Goal: Information Seeking & Learning: Compare options

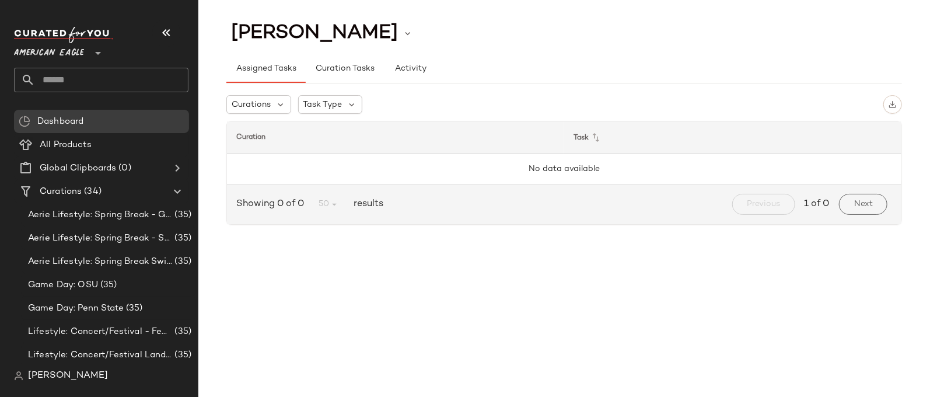
click at [60, 46] on span "American Eagle" at bounding box center [49, 50] width 70 height 21
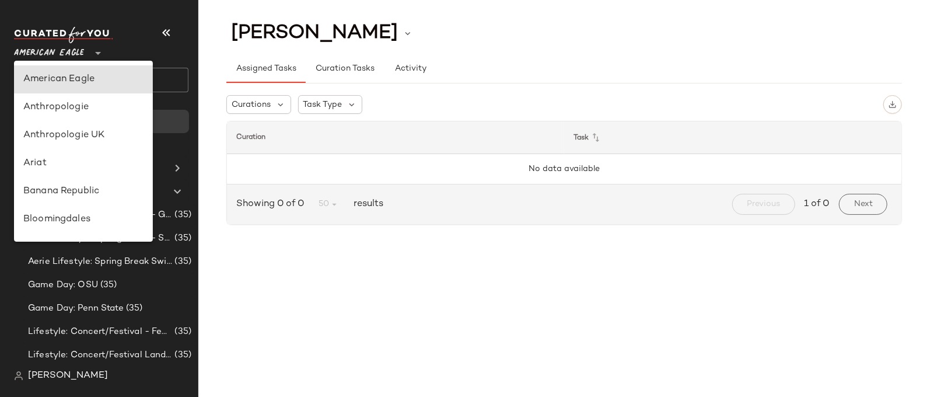
click at [157, 28] on button "button" at bounding box center [166, 33] width 28 height 28
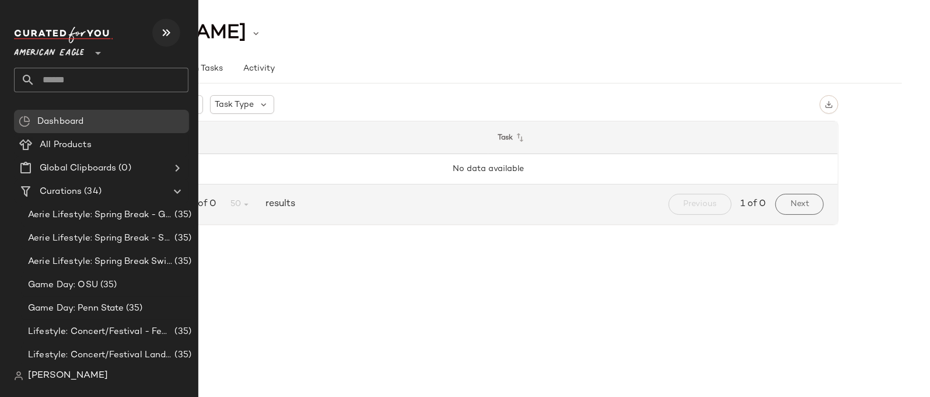
click at [167, 34] on icon "button" at bounding box center [166, 33] width 14 height 14
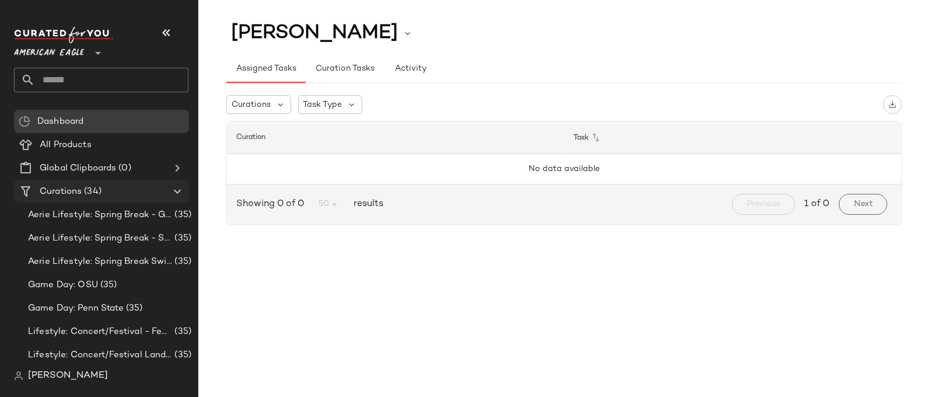
click at [80, 191] on span "Curations" at bounding box center [61, 191] width 42 height 13
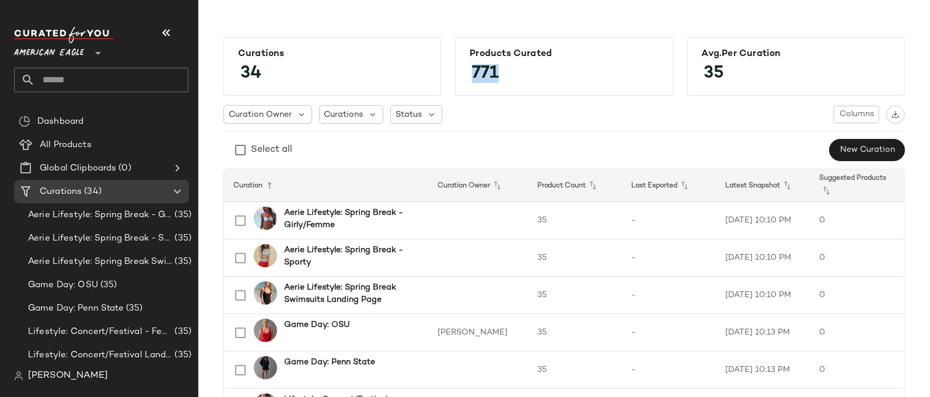
drag, startPoint x: 504, startPoint y: 72, endPoint x: 472, endPoint y: 66, distance: 32.6
click at [472, 66] on span "771" at bounding box center [486, 74] width 50 height 42
click at [482, 75] on span "771" at bounding box center [486, 74] width 50 height 42
click at [72, 142] on span "All Products" at bounding box center [66, 144] width 52 height 13
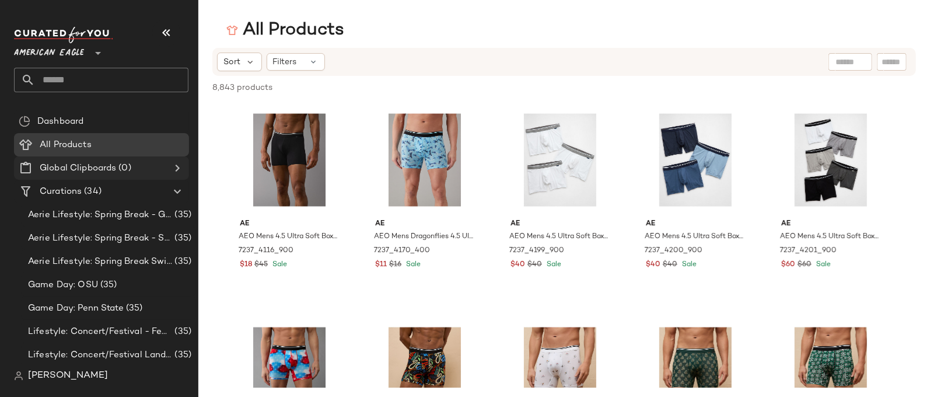
drag, startPoint x: 72, startPoint y: 54, endPoint x: 89, endPoint y: 167, distance: 113.9
click at [72, 54] on span "American Eagle" at bounding box center [49, 50] width 70 height 21
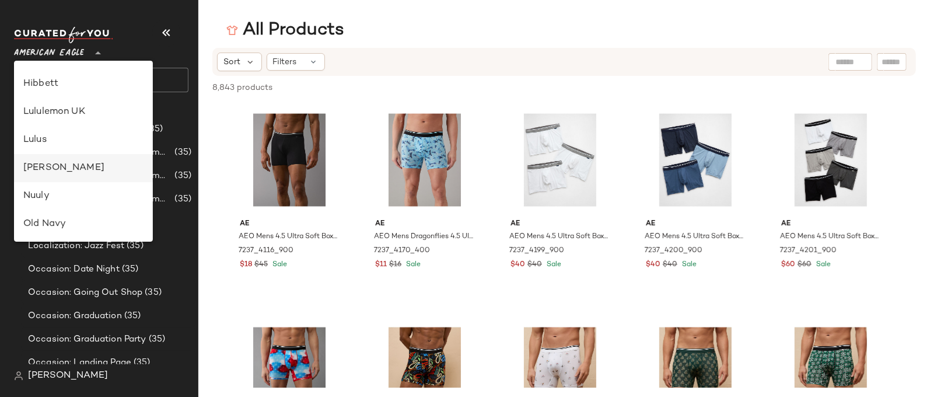
scroll to position [224, 0]
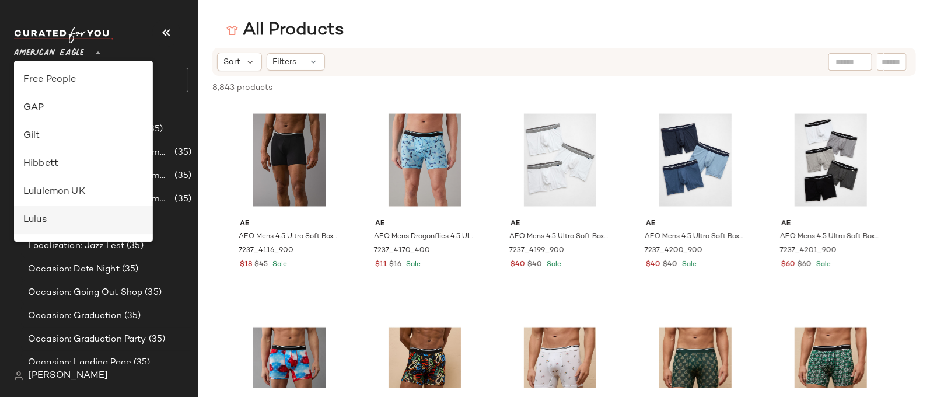
click at [52, 215] on div "Lulus" at bounding box center [83, 220] width 120 height 14
type input "**"
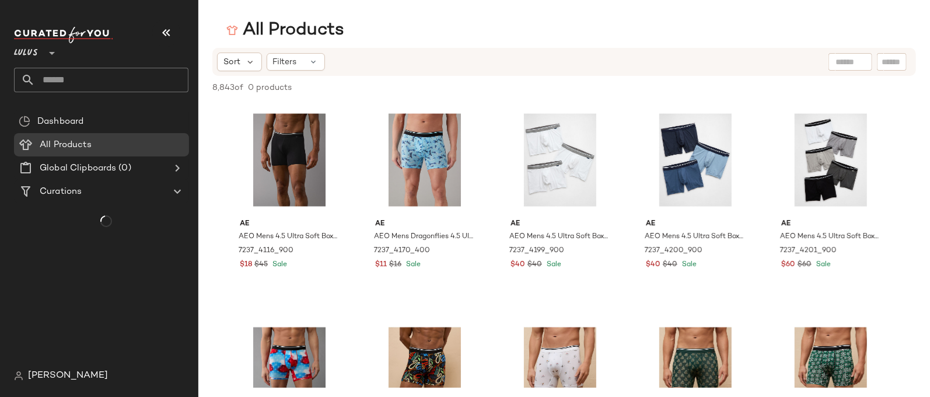
scroll to position [0, 0]
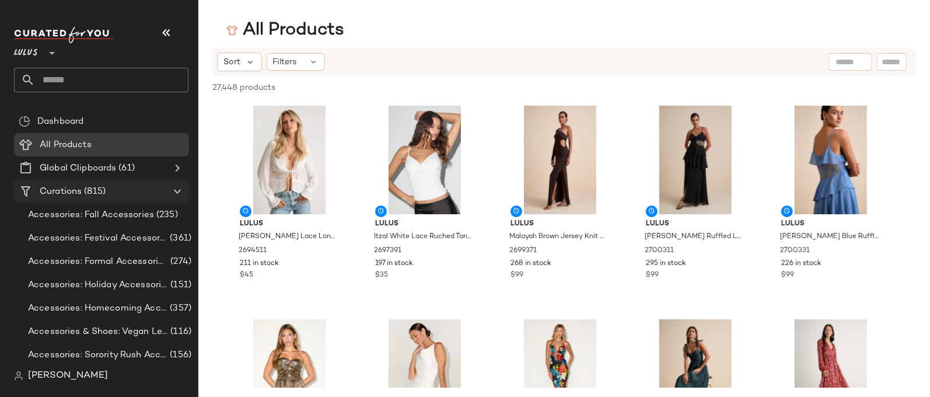
click at [95, 193] on span "(815)" at bounding box center [94, 191] width 24 height 13
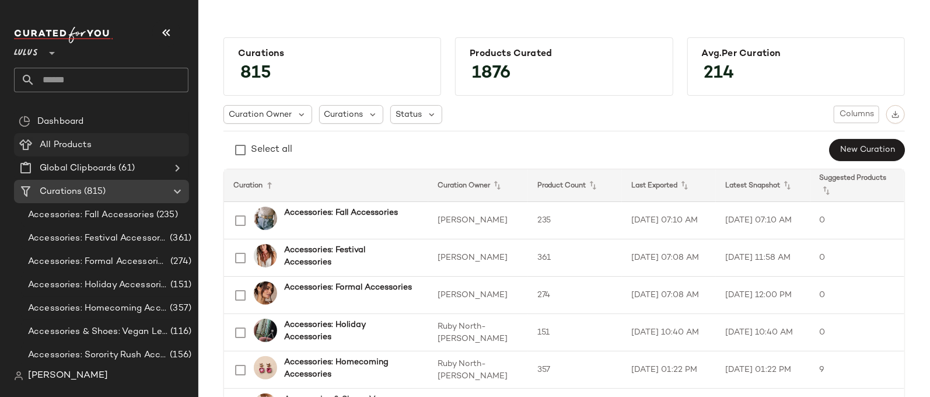
click at [96, 138] on div "All Products" at bounding box center [110, 144] width 148 height 13
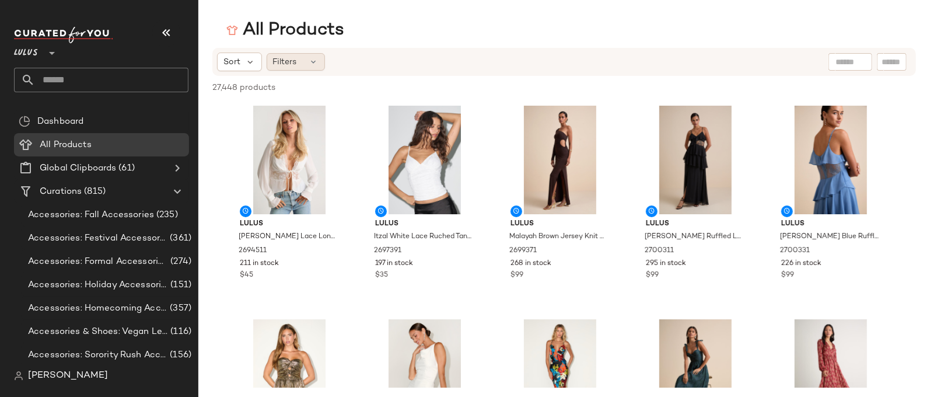
click at [303, 61] on div "Filters" at bounding box center [296, 62] width 58 height 18
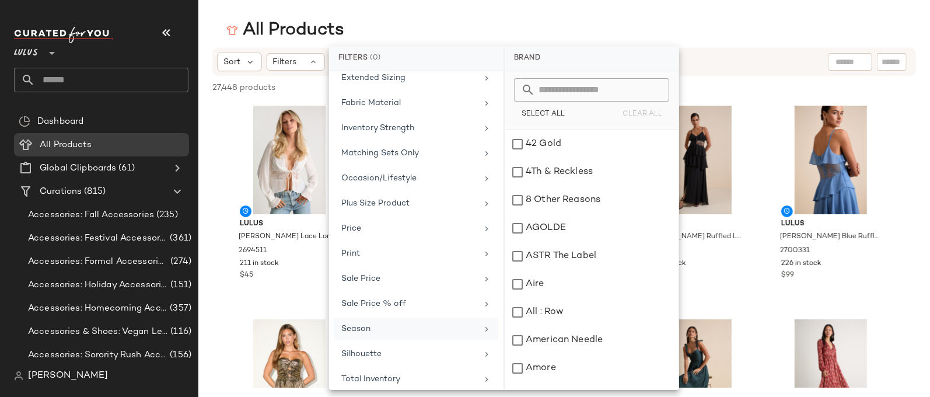
scroll to position [212, 0]
click at [396, 371] on div "Total Inventory" at bounding box center [409, 377] width 136 height 12
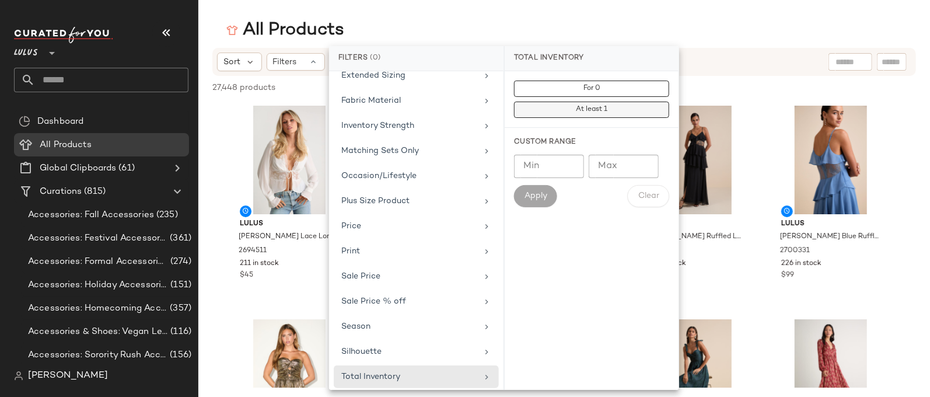
click at [608, 111] on button "At least 1" at bounding box center [591, 110] width 155 height 16
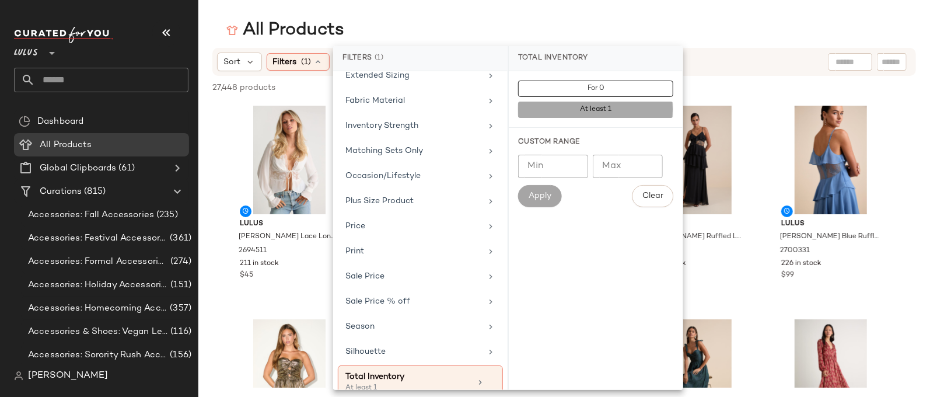
click at [620, 16] on main "All Products Sort Filters (1) Reset 27,448 products • 0 selected Deselect All L…" at bounding box center [465, 198] width 930 height 397
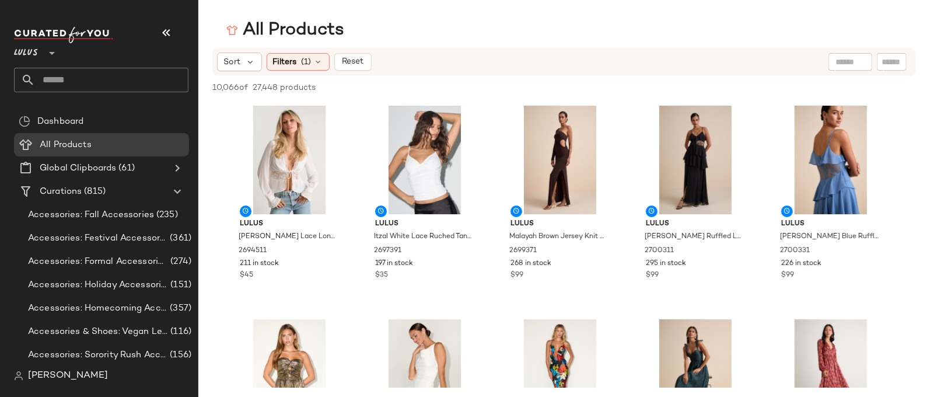
click at [233, 94] on div "10,066 of 27,448 products • 0 selected Deselect All" at bounding box center [564, 89] width 732 height 26
click at [226, 92] on span "10,066 of" at bounding box center [230, 88] width 36 height 12
drag, startPoint x: 257, startPoint y: 90, endPoint x: 266, endPoint y: 89, distance: 8.8
click at [266, 89] on span "27,448 products" at bounding box center [284, 88] width 63 height 12
click at [267, 89] on span "27,448 products" at bounding box center [284, 88] width 63 height 12
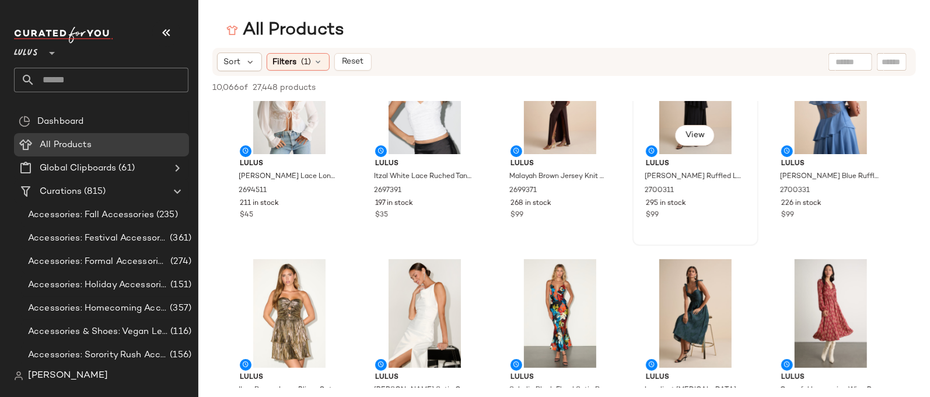
scroll to position [0, 0]
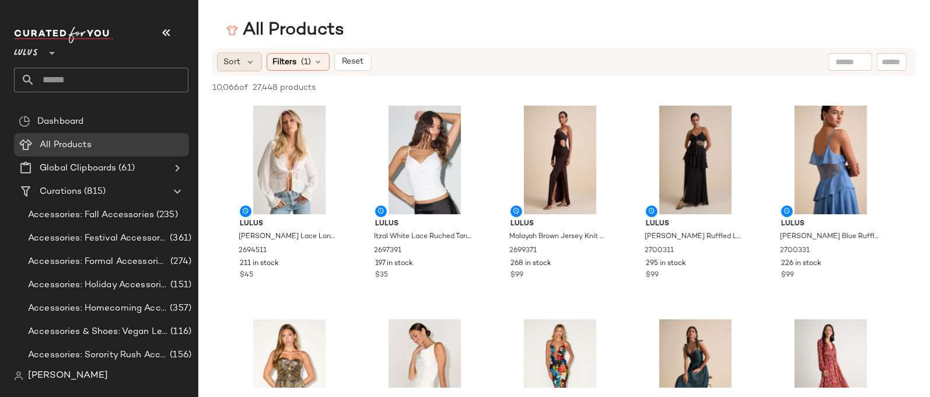
click at [243, 58] on div "Sort" at bounding box center [239, 62] width 45 height 19
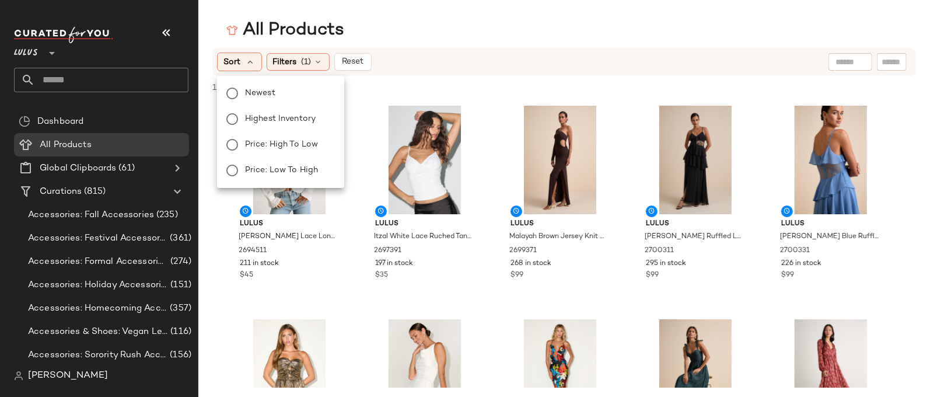
click at [550, 48] on div "Sort Filters (1) Reset" at bounding box center [564, 62] width 732 height 28
click at [548, 55] on div "Sort Filters (1) Reset" at bounding box center [488, 62] width 543 height 19
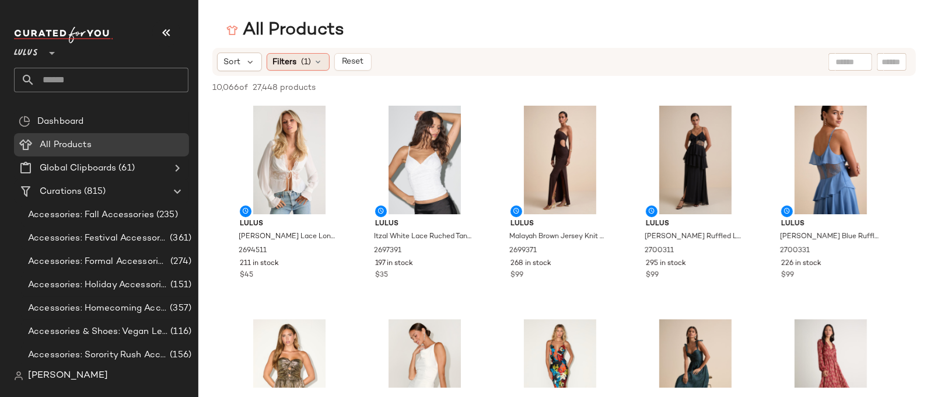
click at [326, 68] on div "Filters (1)" at bounding box center [298, 62] width 63 height 18
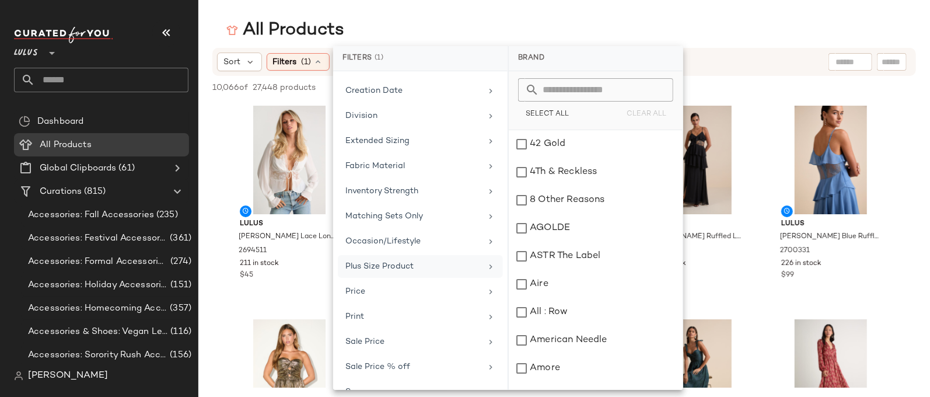
scroll to position [223, 0]
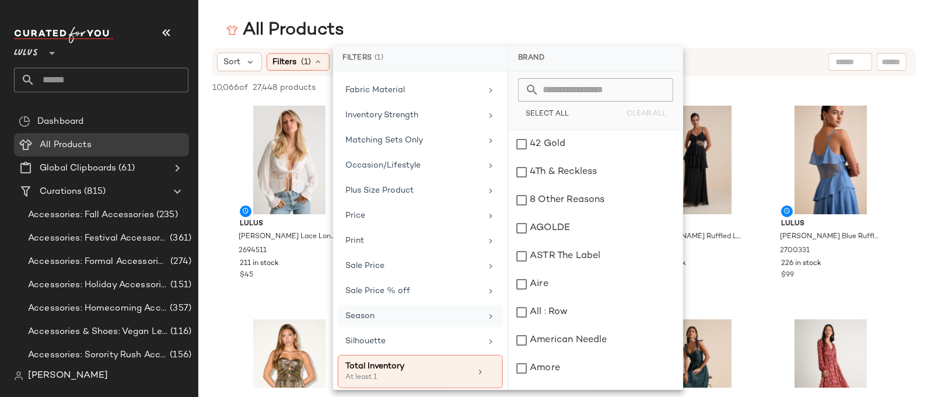
click at [400, 313] on div "Season" at bounding box center [414, 316] width 136 height 12
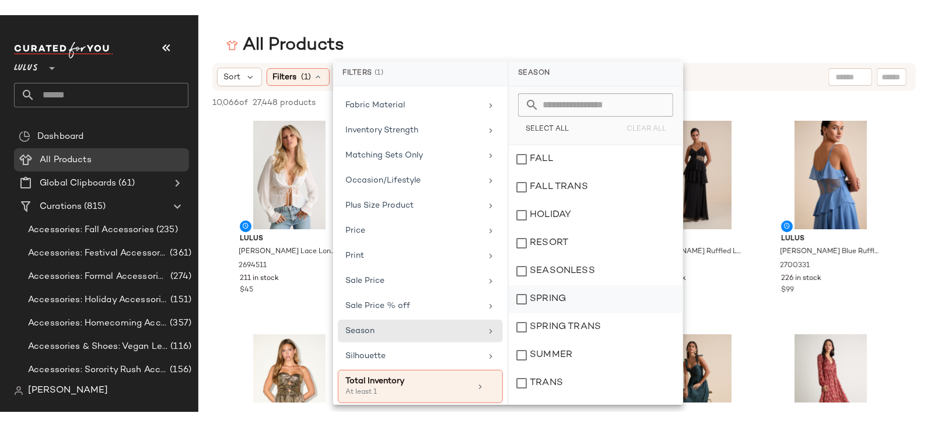
scroll to position [20, 0]
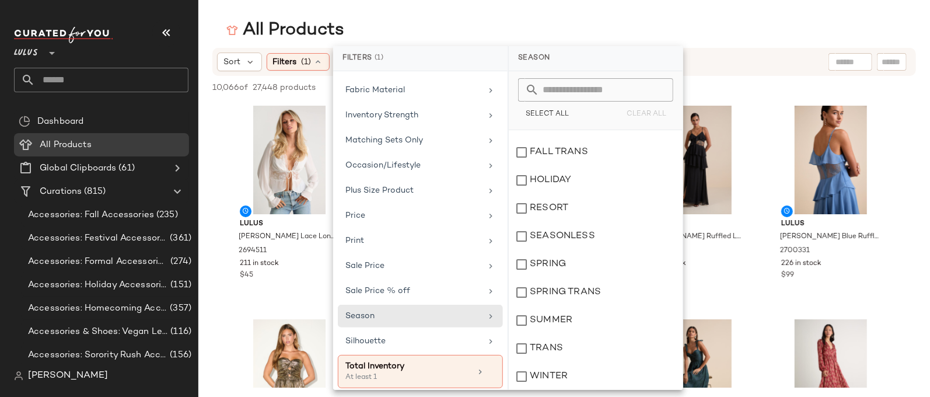
click at [611, 25] on div "All Products" at bounding box center [564, 30] width 732 height 23
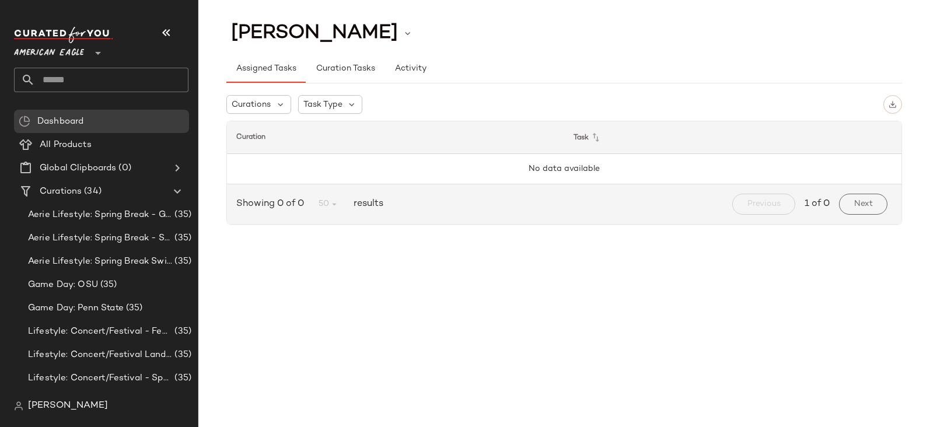
click at [90, 48] on div at bounding box center [97, 46] width 16 height 29
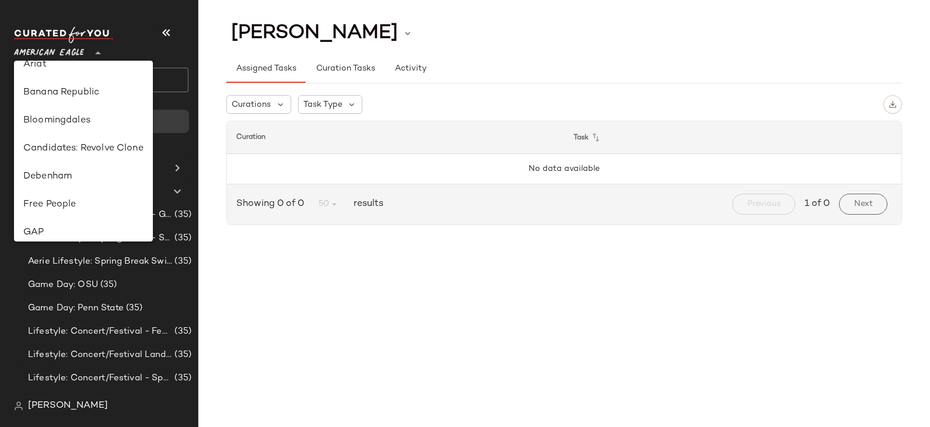
scroll to position [220, 0]
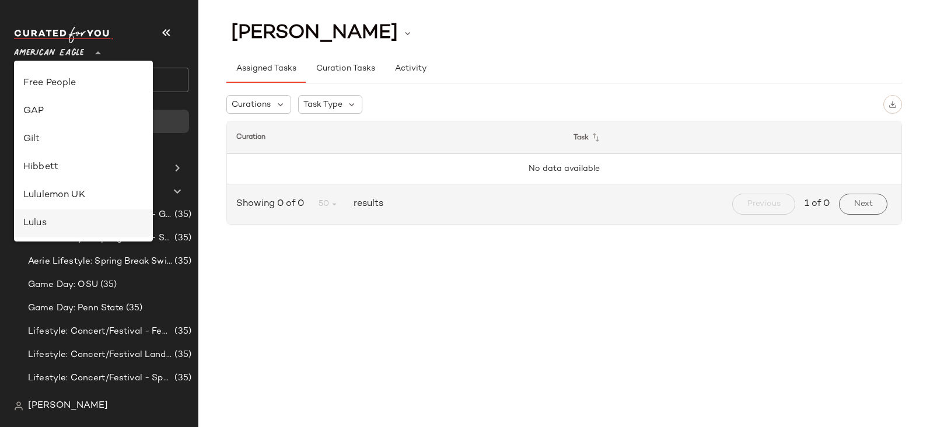
click at [68, 227] on div "Lulus" at bounding box center [83, 224] width 120 height 14
type input "**"
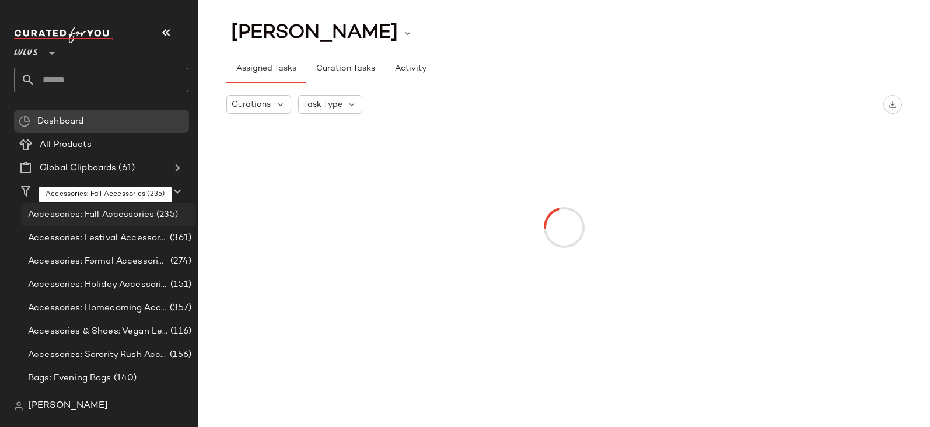
click at [147, 215] on span "Accessories: Fall Accessories" at bounding box center [91, 214] width 126 height 13
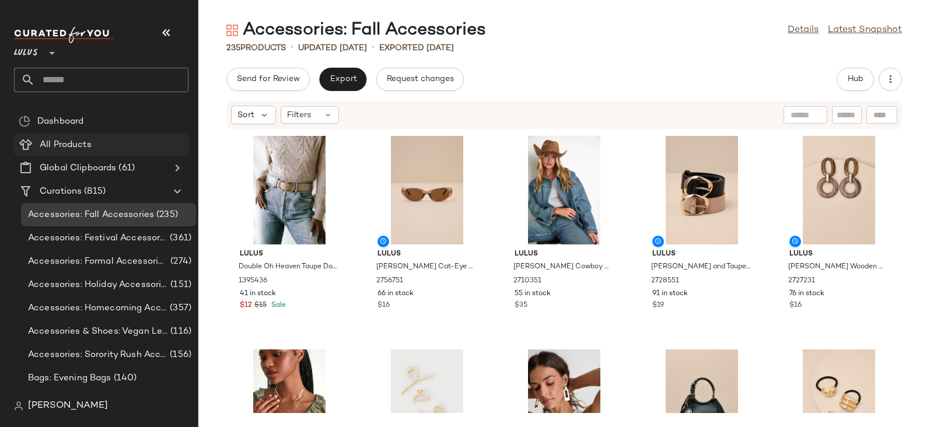
click at [84, 138] on span "All Products" at bounding box center [66, 144] width 52 height 13
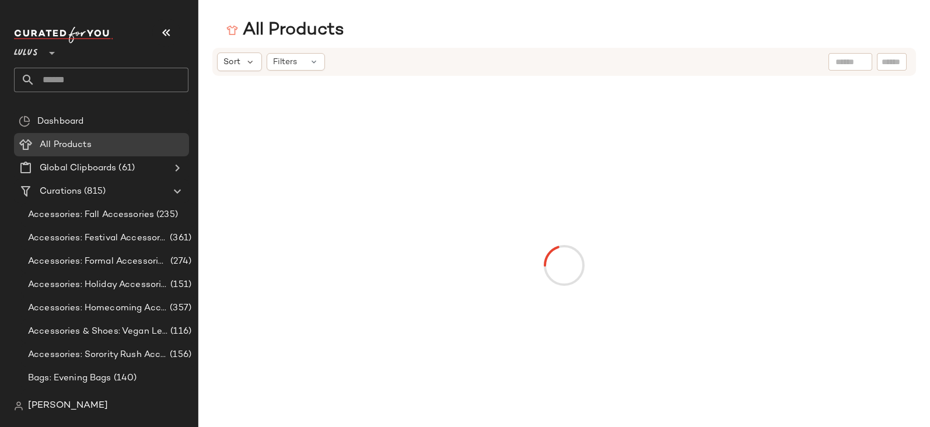
click at [309, 59] on icon at bounding box center [313, 61] width 9 height 9
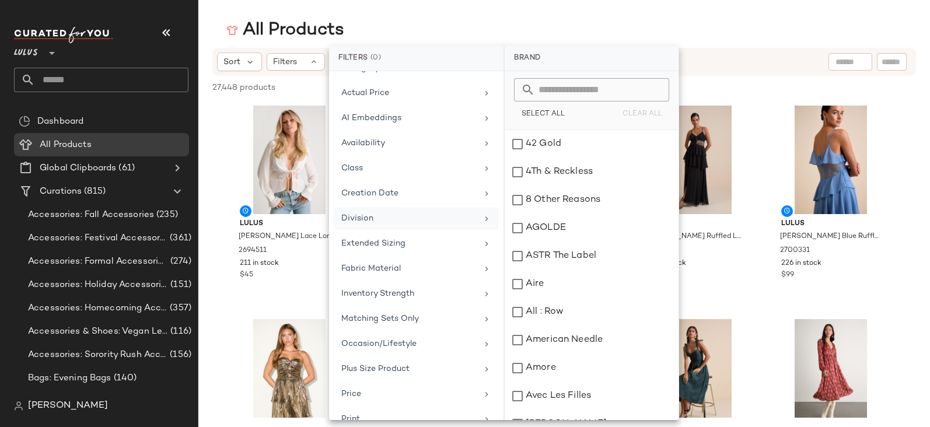
scroll to position [99, 0]
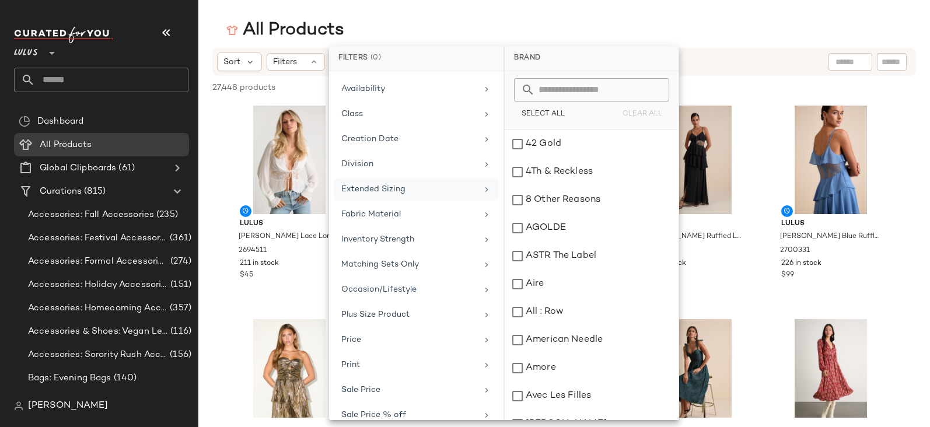
click at [410, 187] on div "Extended Sizing" at bounding box center [409, 189] width 136 height 12
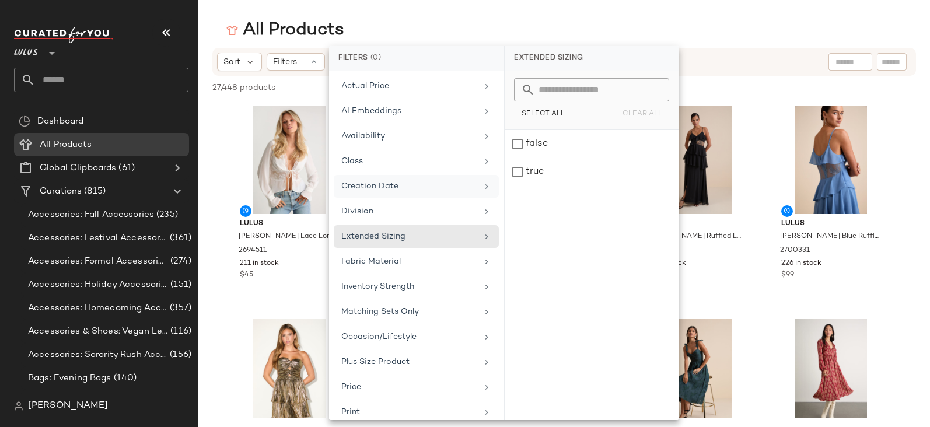
scroll to position [0, 0]
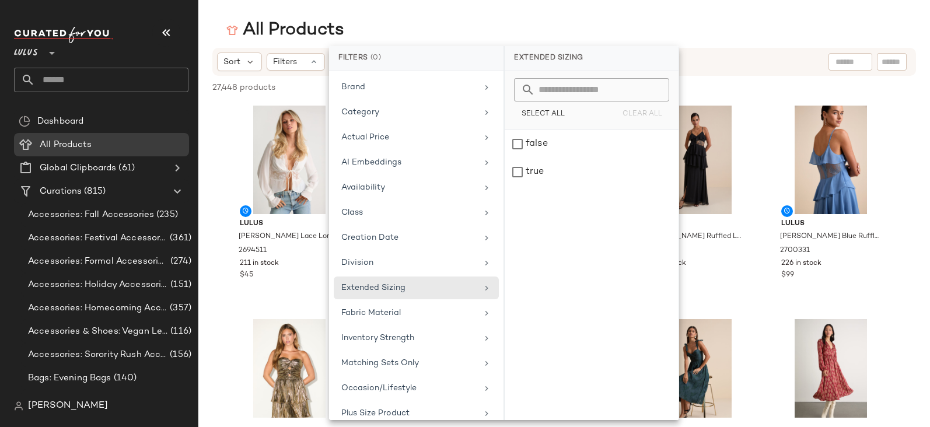
click at [660, 16] on main "All Products Sort Filters 27,448 products • 0 selected Deselect All Lulus Irely…" at bounding box center [465, 213] width 930 height 427
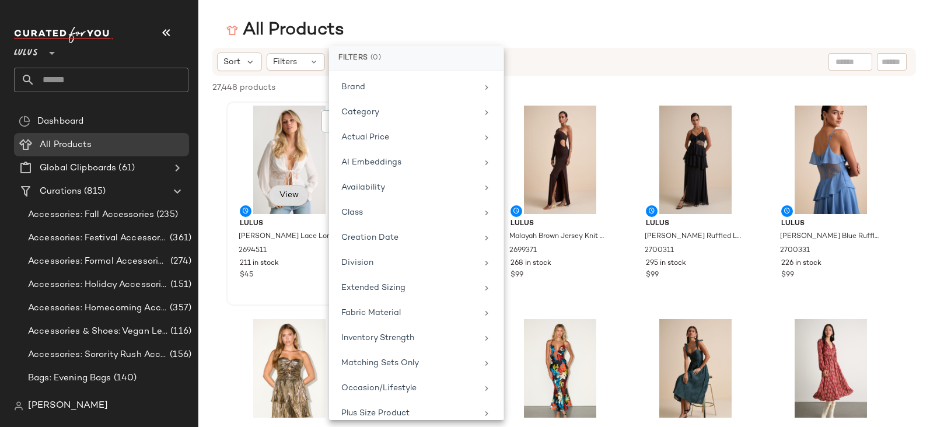
click at [299, 200] on button "View" at bounding box center [289, 195] width 40 height 21
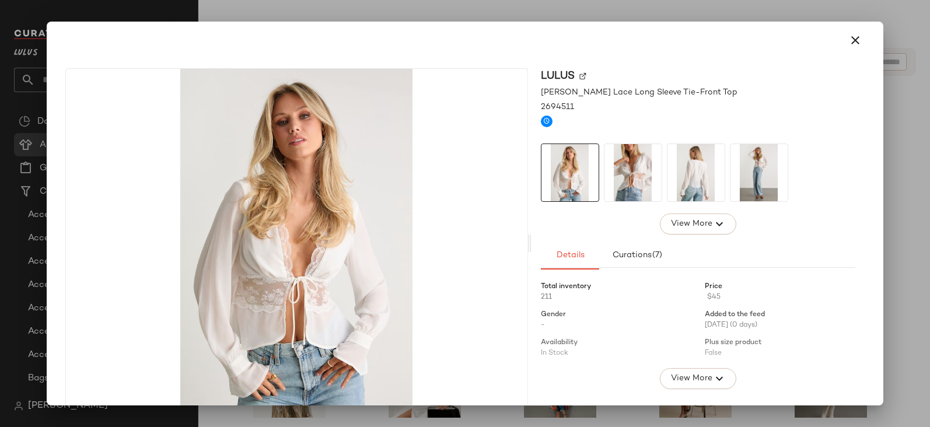
scroll to position [347, 0]
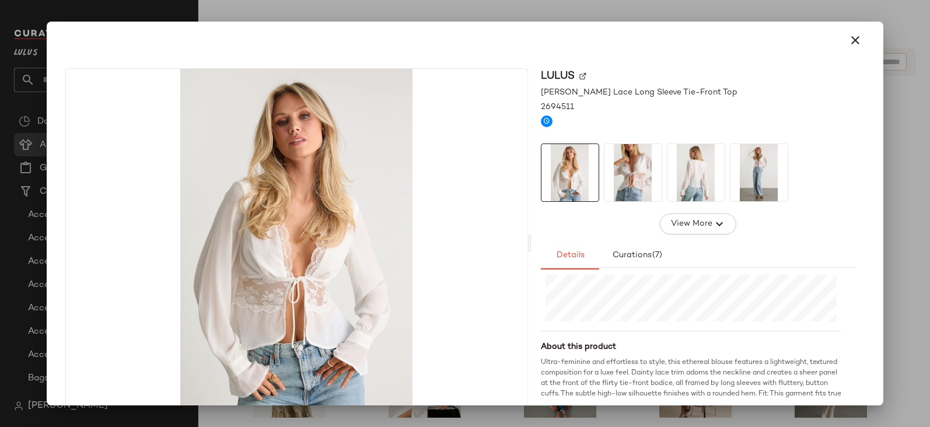
drag, startPoint x: 847, startPoint y: 32, endPoint x: 637, endPoint y: 6, distance: 211.1
click at [846, 33] on button "button" at bounding box center [856, 40] width 28 height 28
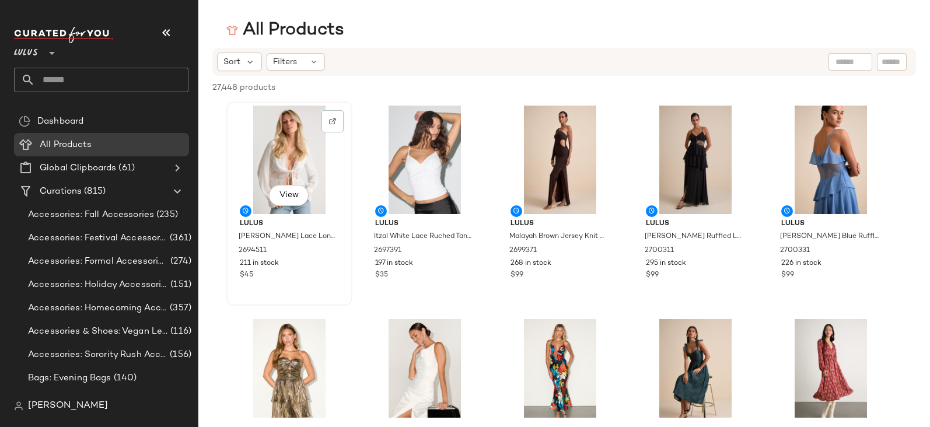
click at [301, 193] on button "View" at bounding box center [289, 195] width 40 height 21
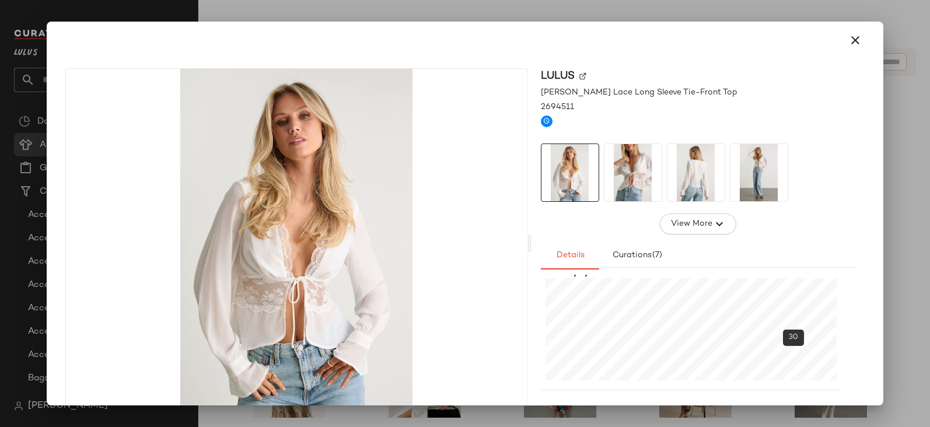
scroll to position [266, 0]
click at [895, 165] on div at bounding box center [465, 213] width 930 height 427
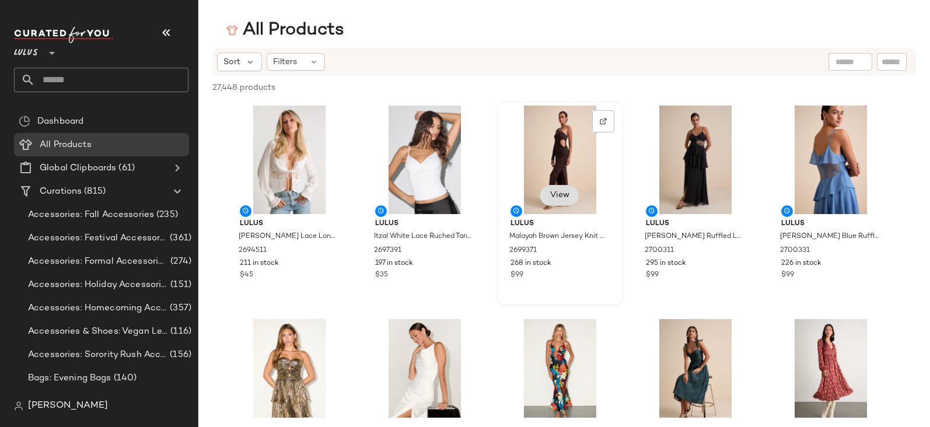
click at [558, 198] on span "View" at bounding box center [560, 195] width 20 height 9
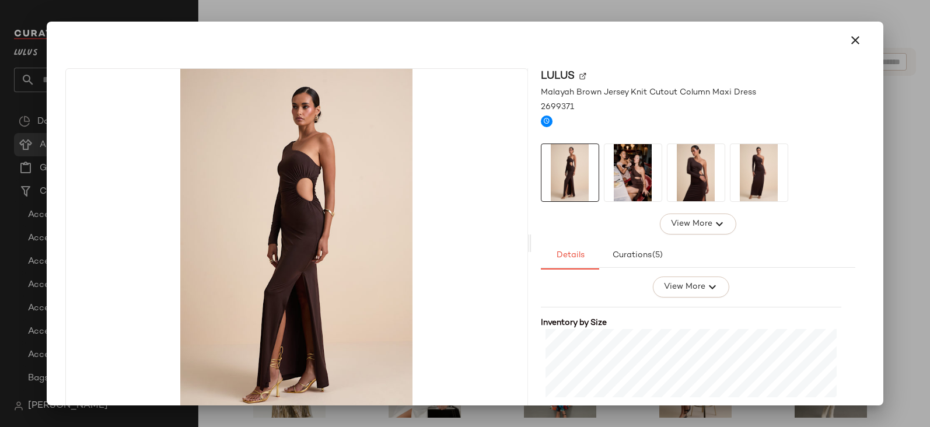
scroll to position [334, 0]
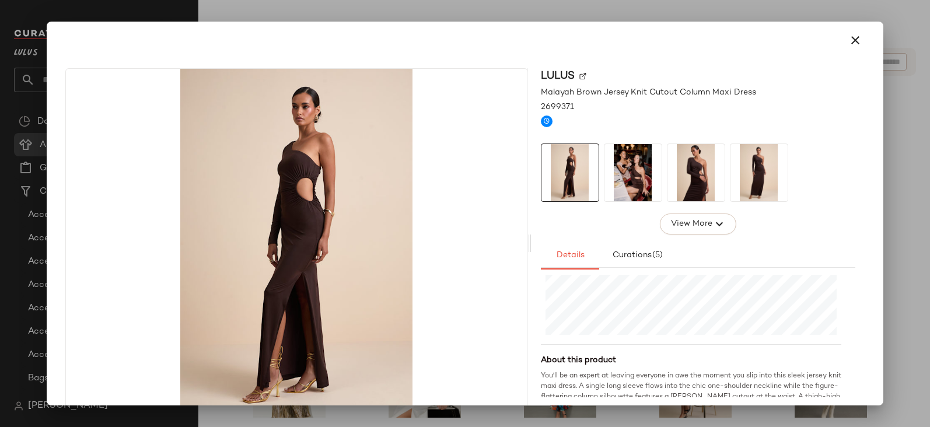
drag, startPoint x: 853, startPoint y: 44, endPoint x: 703, endPoint y: 353, distance: 343.1
click at [853, 44] on icon "button" at bounding box center [856, 40] width 14 height 14
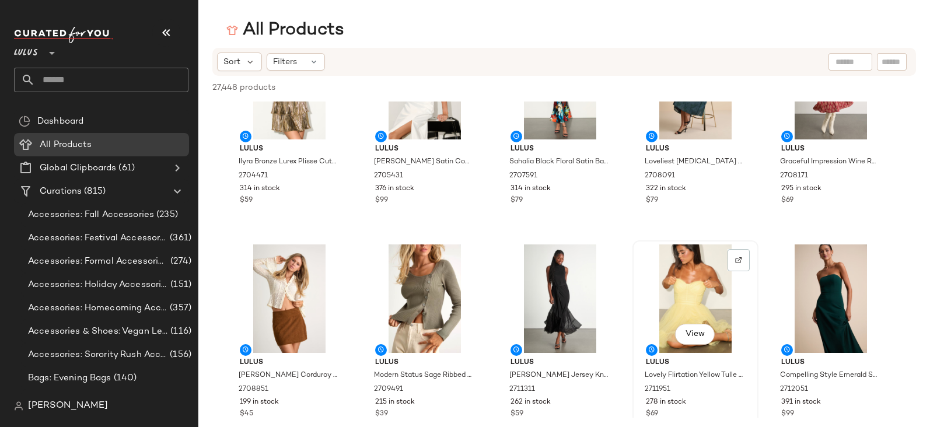
scroll to position [289, 0]
click at [697, 336] on span "View" at bounding box center [695, 333] width 20 height 9
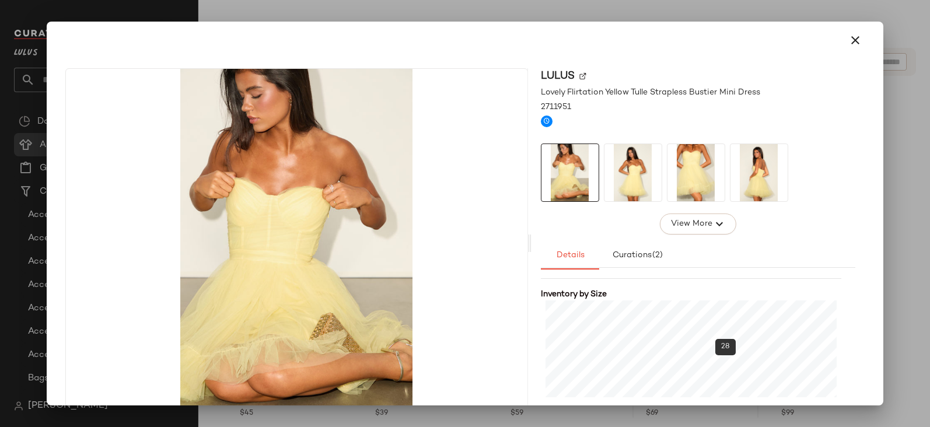
scroll to position [258, 0]
click at [849, 40] on icon "button" at bounding box center [856, 40] width 14 height 14
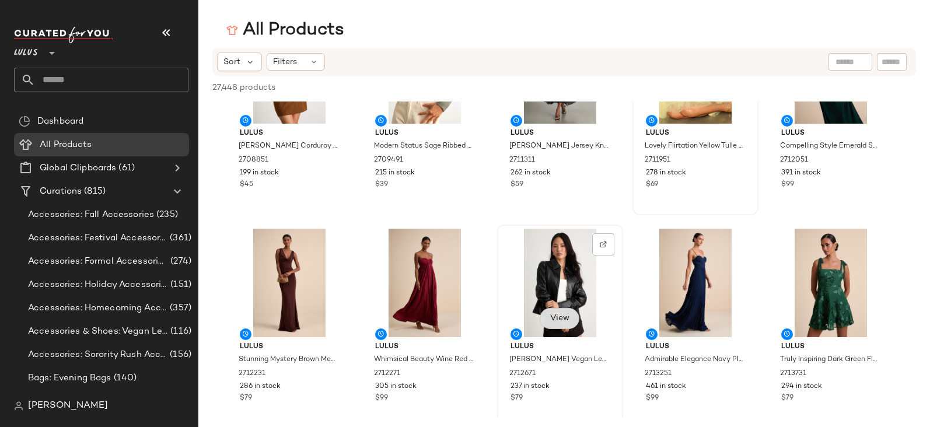
scroll to position [531, 0]
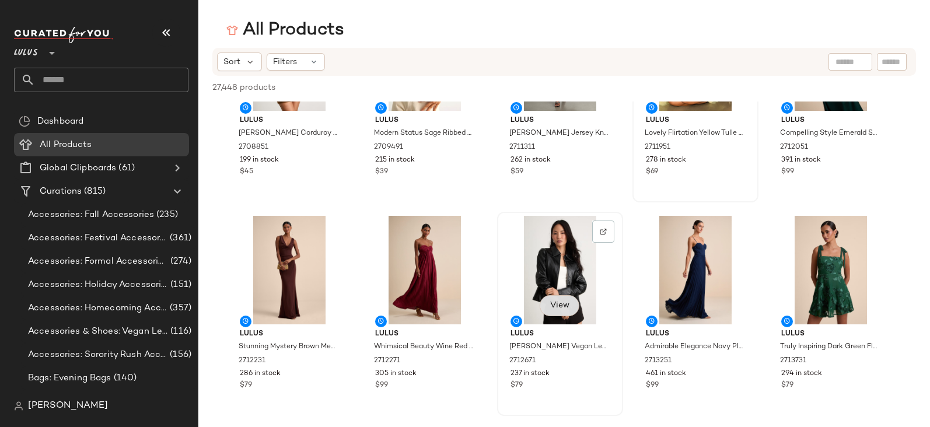
click at [557, 296] on button "View" at bounding box center [560, 305] width 40 height 21
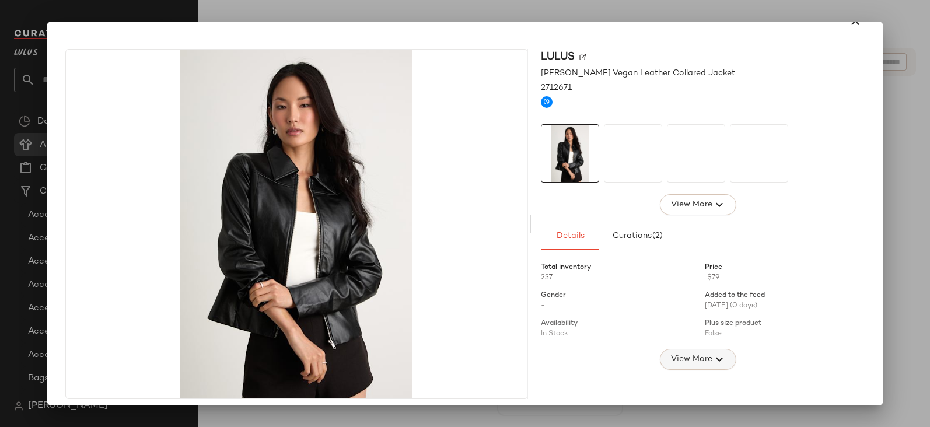
scroll to position [26, 0]
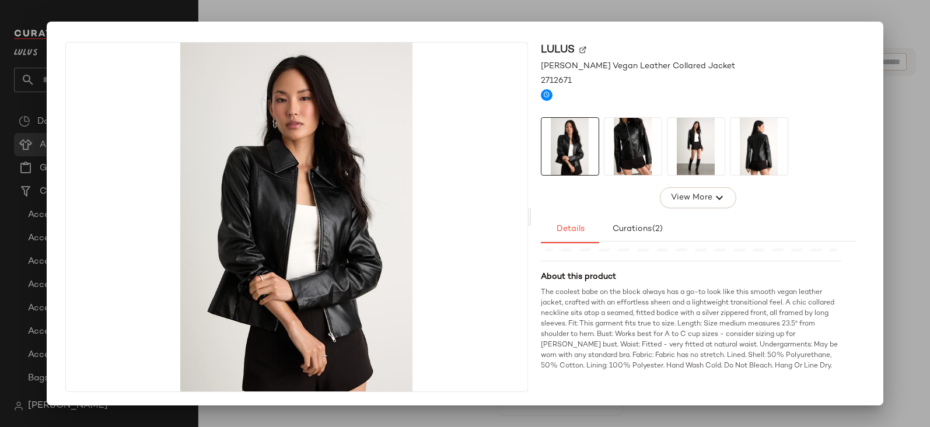
click at [693, 349] on div "The coolest babe on the block always has a go-to look like this smooth vegan le…" at bounding box center [691, 340] width 301 height 105
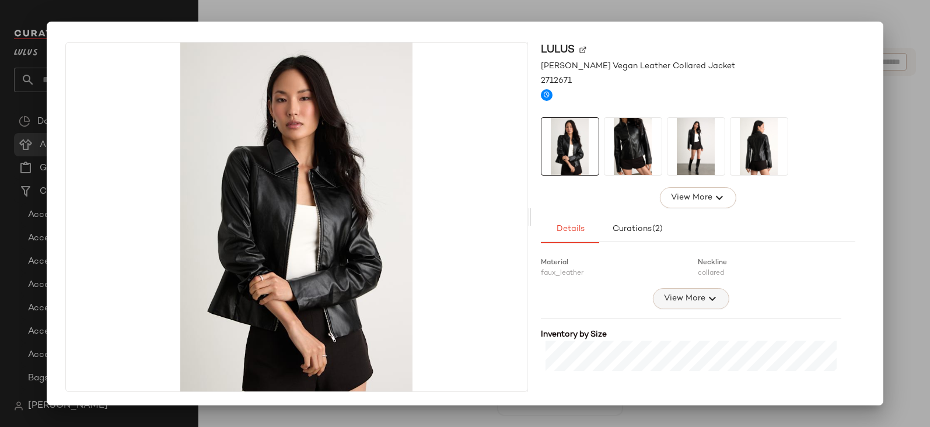
scroll to position [220, 0]
